Goal: Information Seeking & Learning: Learn about a topic

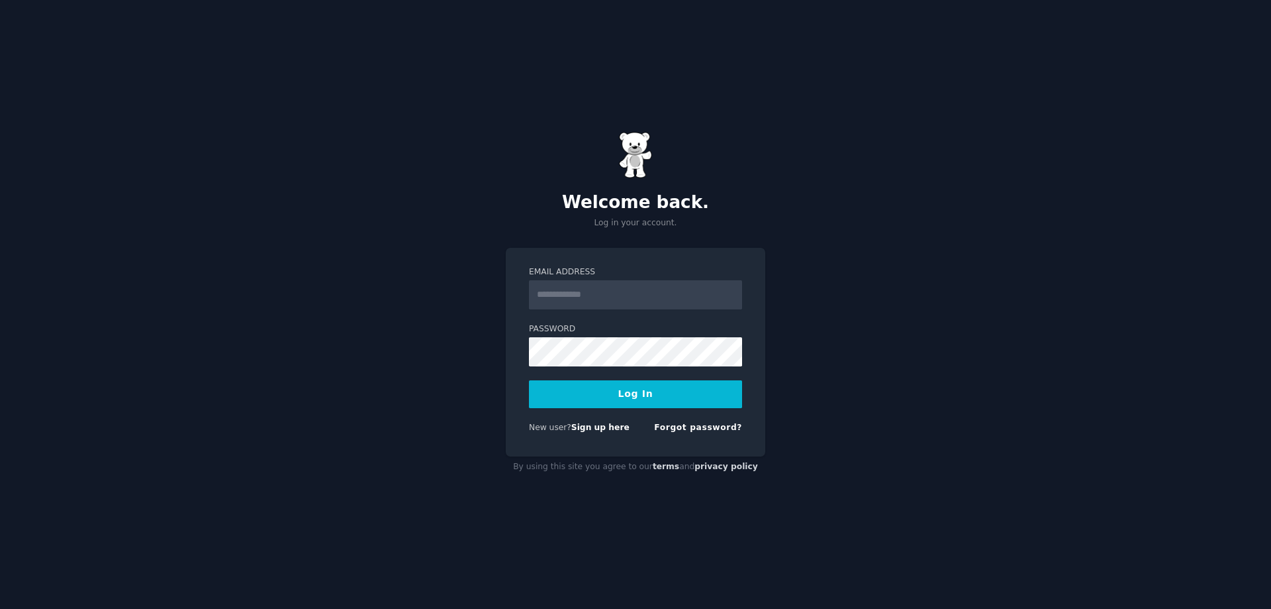
click at [568, 299] on input "Email Address" at bounding box center [635, 294] width 213 height 29
type input "**********"
click at [630, 390] on button "Log In" at bounding box center [635, 394] width 213 height 28
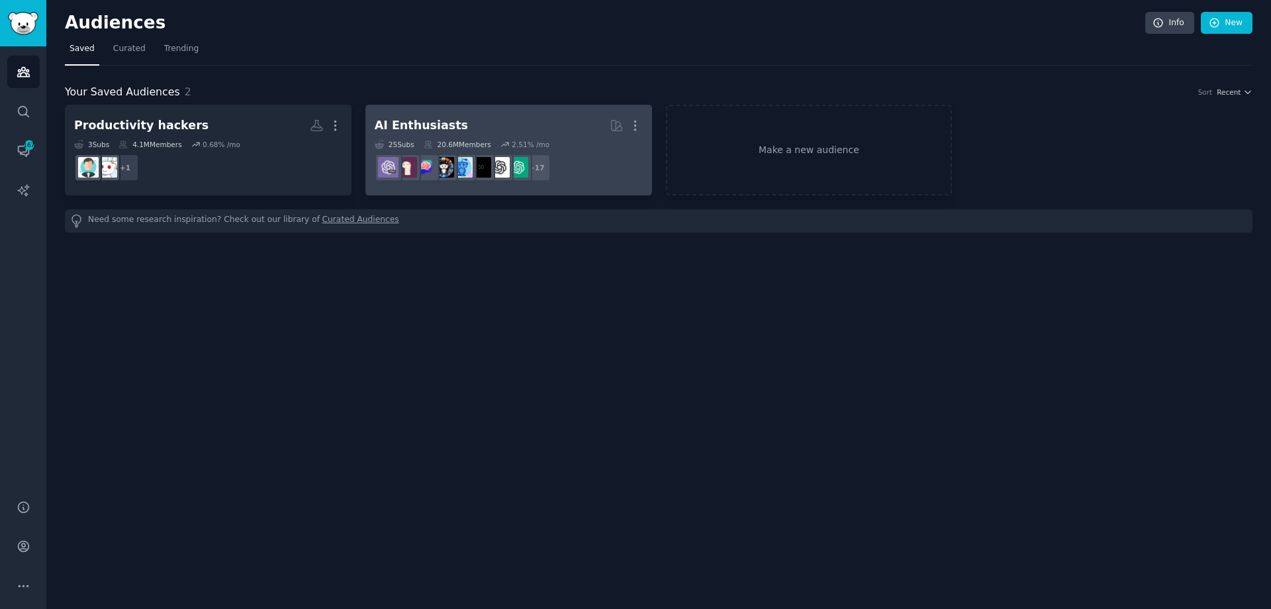
click at [612, 167] on dd "r/artificial + 17" at bounding box center [509, 167] width 268 height 37
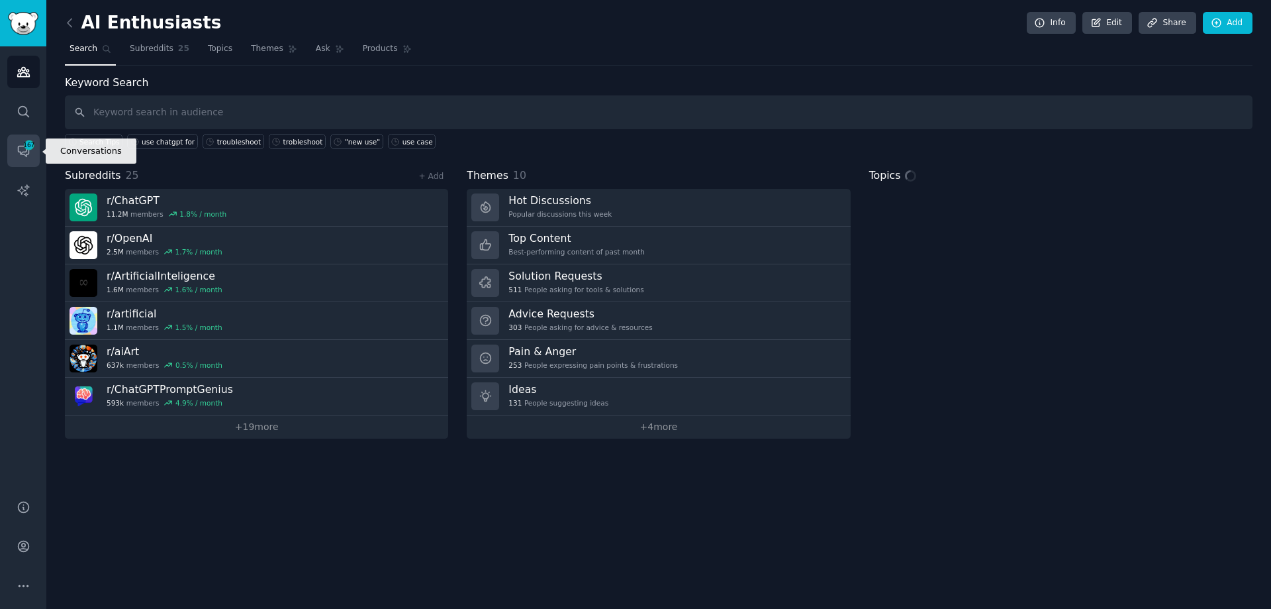
click at [21, 150] on icon "Sidebar" at bounding box center [24, 151] width 14 height 14
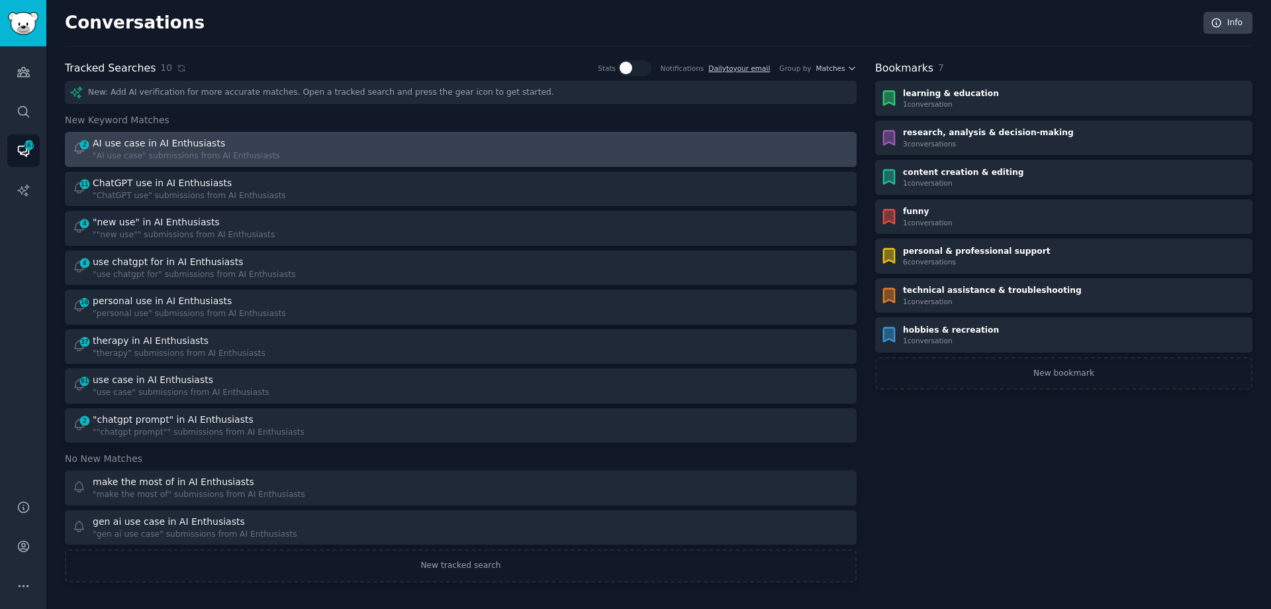
click at [129, 152] on div ""AI use case" submissions from AI Enthusiasts" at bounding box center [186, 156] width 187 height 12
